Goal: Check status: Check status

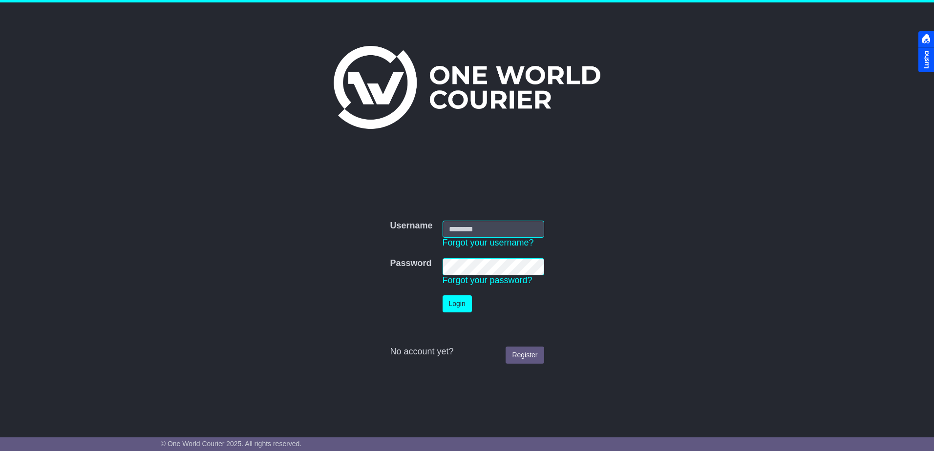
type input "**********"
click at [465, 309] on button "Login" at bounding box center [457, 304] width 29 height 17
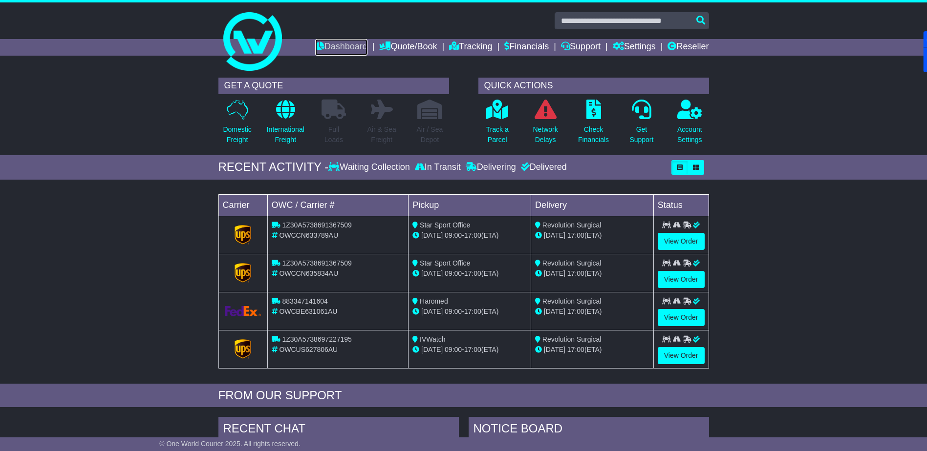
click at [337, 48] on link "Dashboard" at bounding box center [341, 47] width 52 height 17
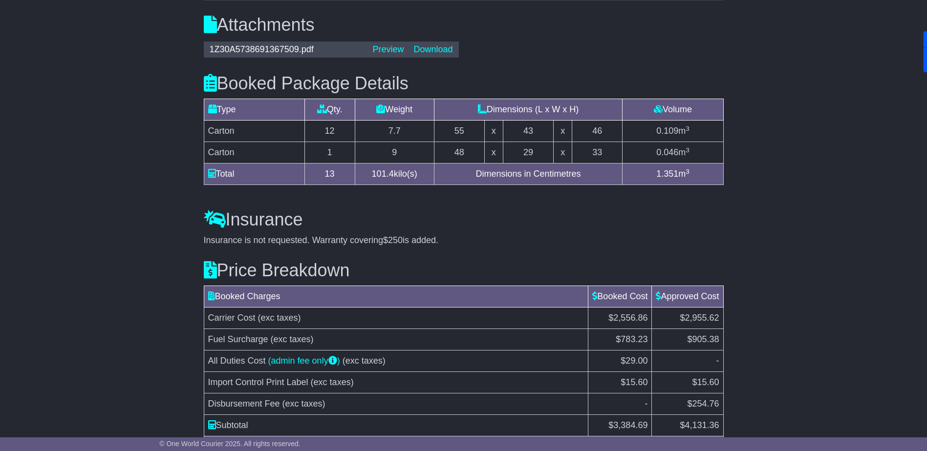
scroll to position [944, 0]
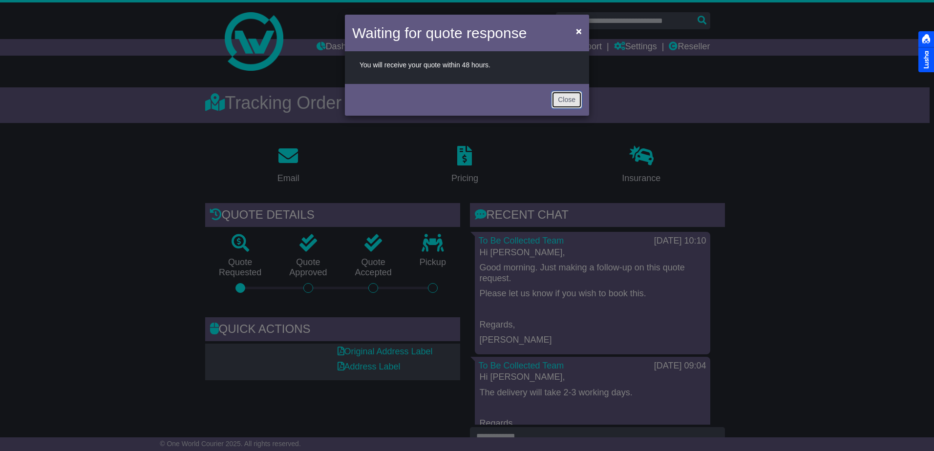
click at [563, 97] on button "Close" at bounding box center [566, 99] width 30 height 17
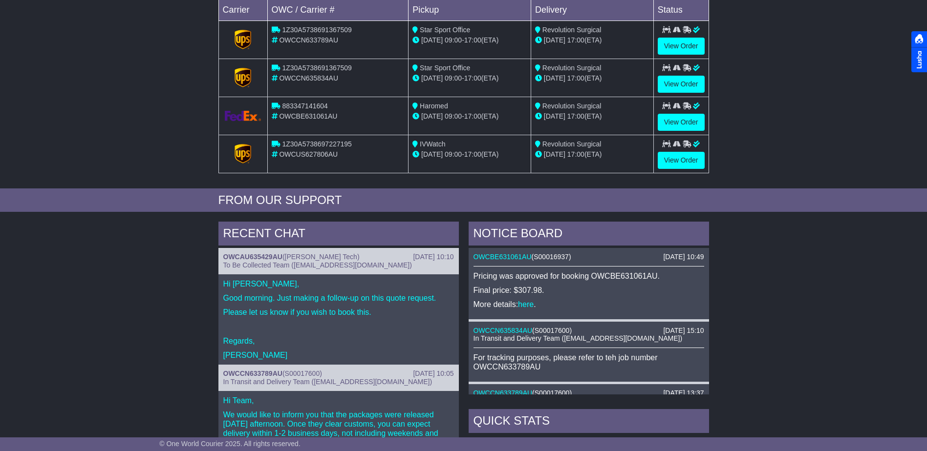
scroll to position [391, 0]
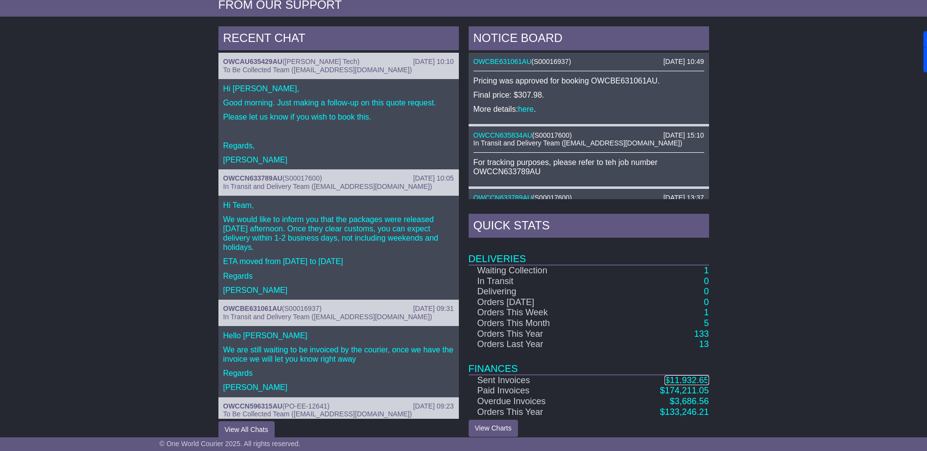
click at [679, 379] on span "11,932.65" at bounding box center [688, 381] width 39 height 10
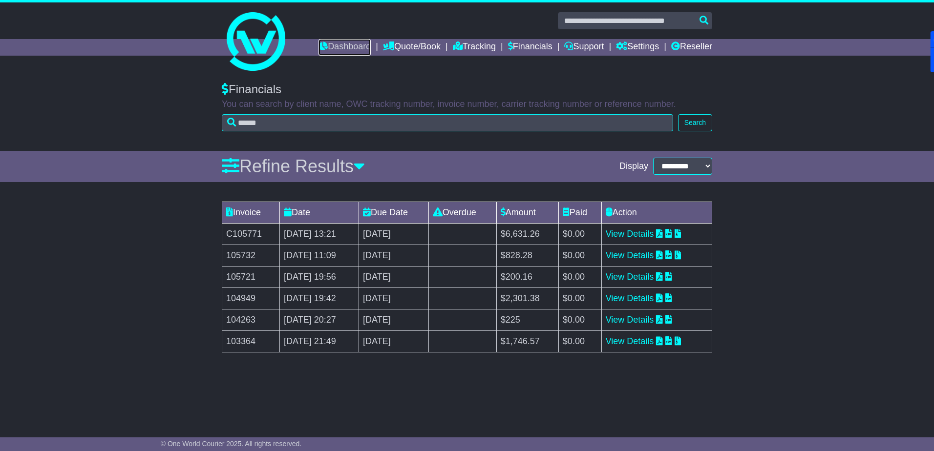
click at [348, 45] on link "Dashboard" at bounding box center [344, 47] width 52 height 17
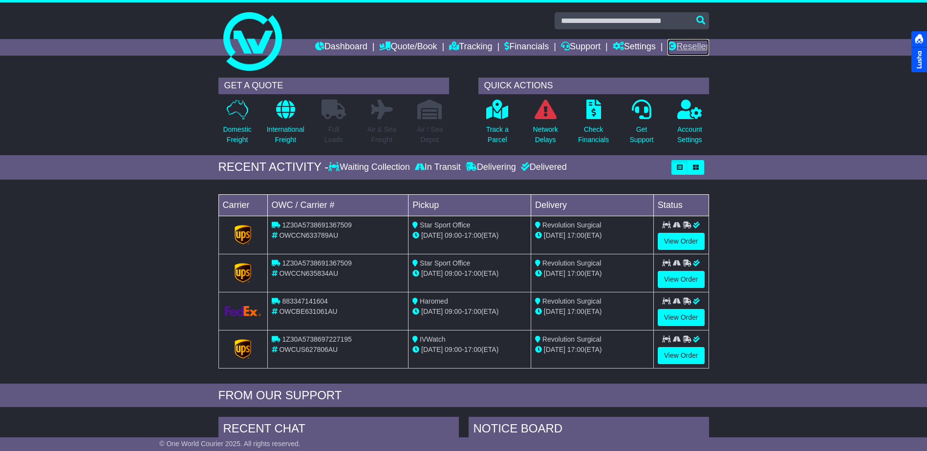
click at [695, 49] on link "Reseller" at bounding box center [687, 47] width 41 height 17
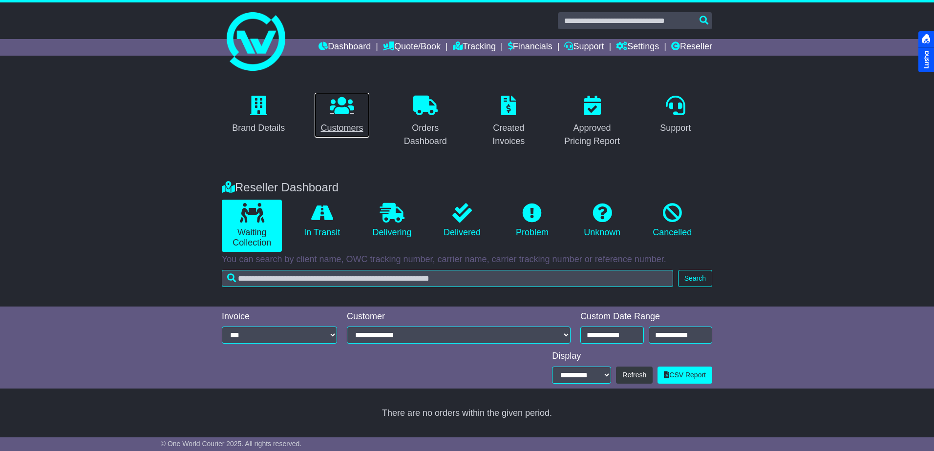
click at [348, 110] on icon at bounding box center [342, 106] width 24 height 20
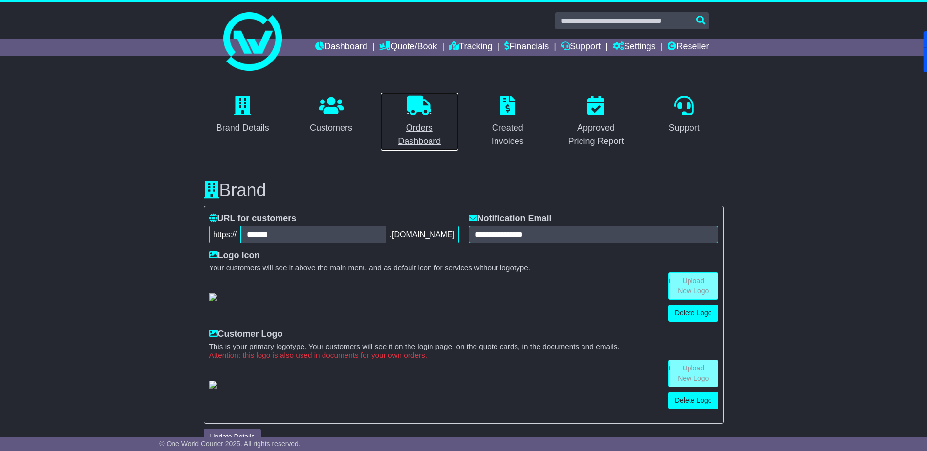
click at [403, 114] on p at bounding box center [419, 106] width 66 height 21
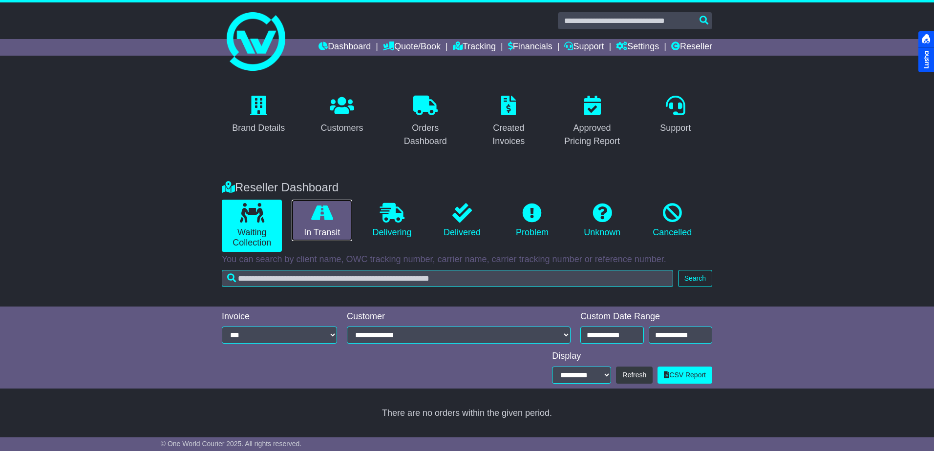
click at [311, 219] on icon at bounding box center [322, 213] width 22 height 20
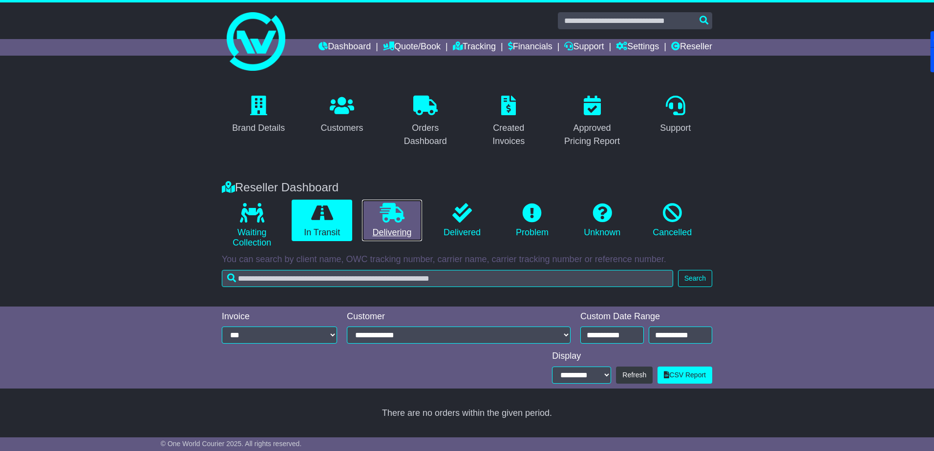
click at [394, 217] on icon at bounding box center [392, 213] width 24 height 20
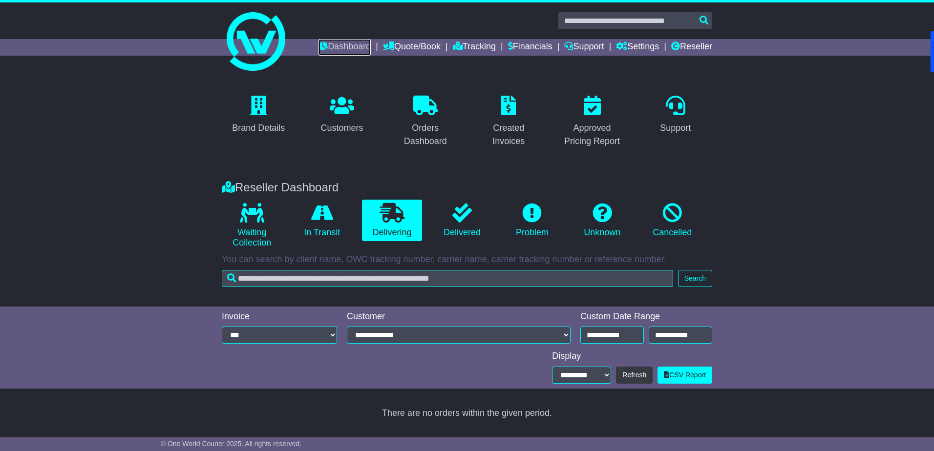
click at [335, 42] on link "Dashboard" at bounding box center [344, 47] width 52 height 17
